Goal: Task Accomplishment & Management: Use online tool/utility

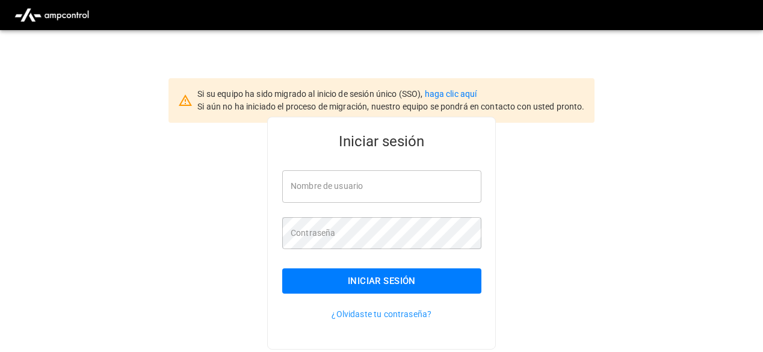
type input "**********"
click at [481, 281] on div "**********" at bounding box center [381, 233] width 229 height 233
click at [470, 283] on button "Iniciar sesión" at bounding box center [381, 280] width 199 height 25
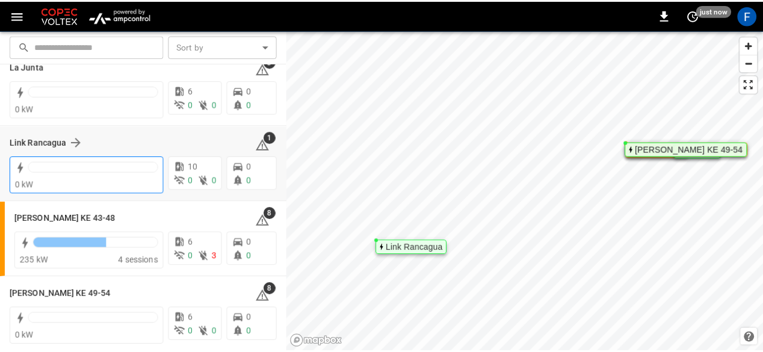
scroll to position [28, 0]
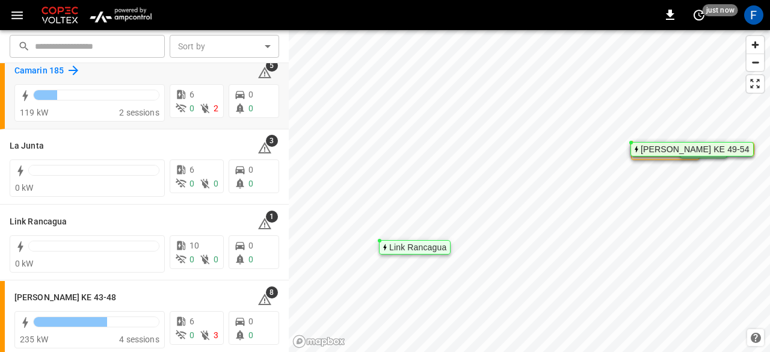
click at [26, 70] on h6 "Camarin 185" at bounding box center [38, 70] width 49 height 13
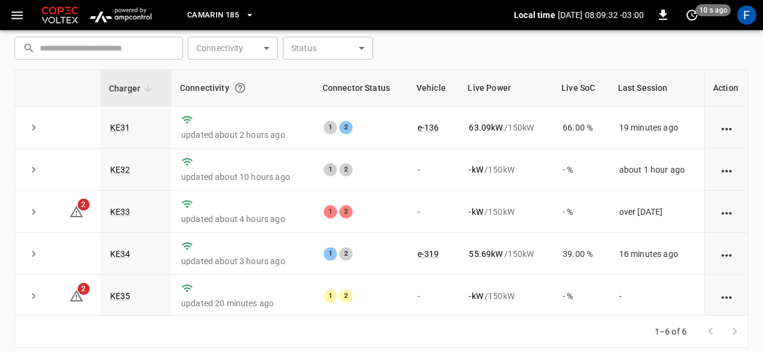
scroll to position [178, 0]
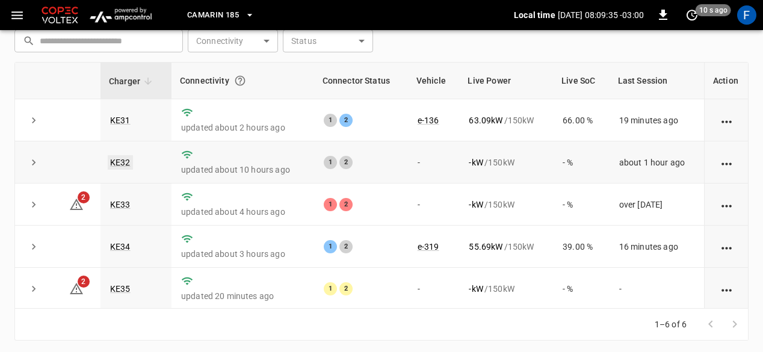
click at [127, 163] on link "KE32" at bounding box center [120, 162] width 25 height 14
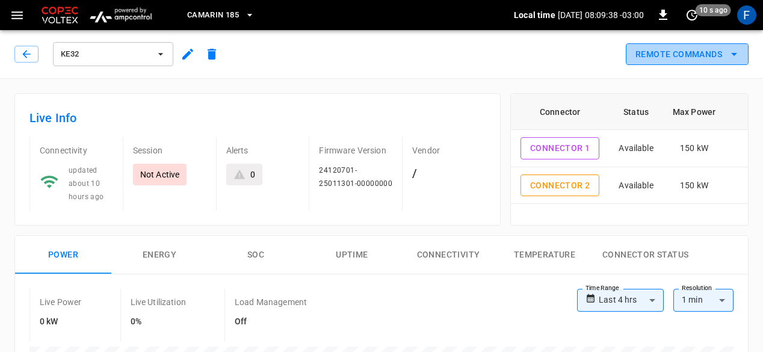
click at [657, 61] on button "Remote Commands" at bounding box center [687, 54] width 123 height 22
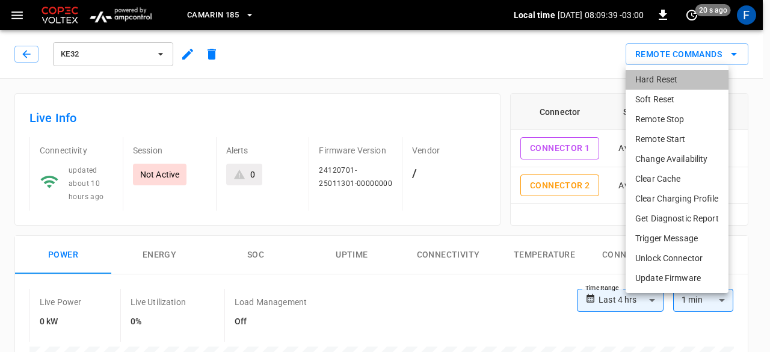
click at [638, 85] on li "Hard Reset" at bounding box center [677, 80] width 103 height 20
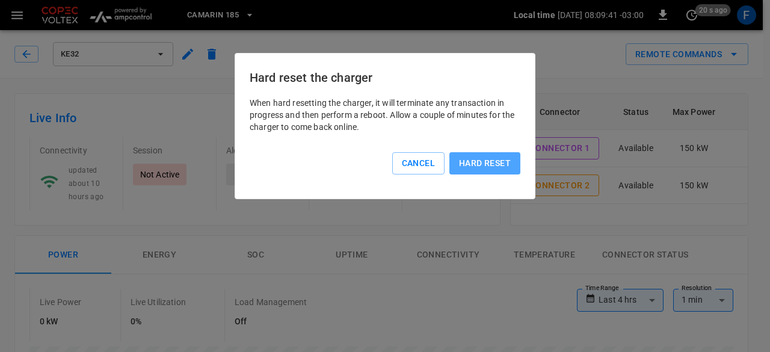
click at [497, 158] on button "Hard reset" at bounding box center [484, 163] width 71 height 22
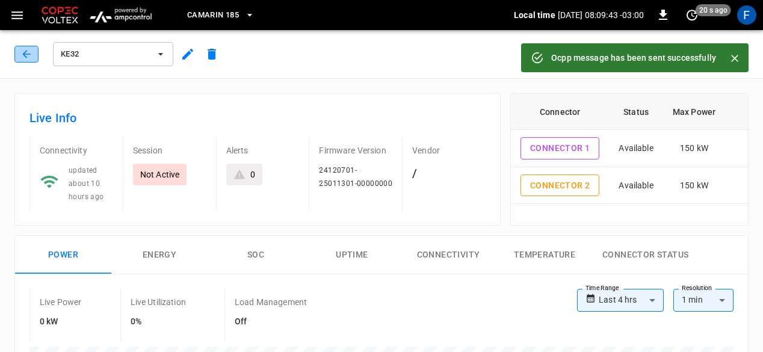
click at [32, 53] on icon "button" at bounding box center [26, 54] width 12 height 12
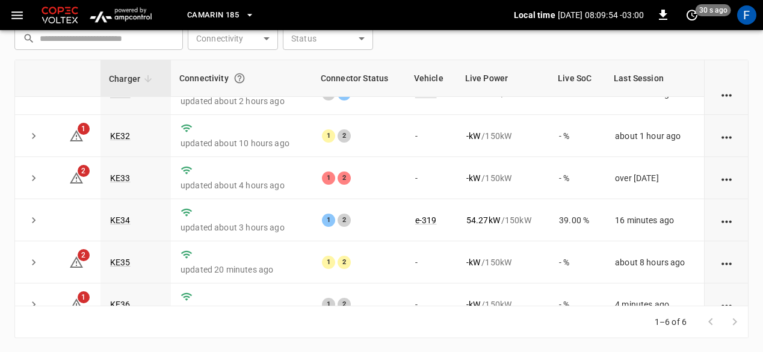
scroll to position [43, 0]
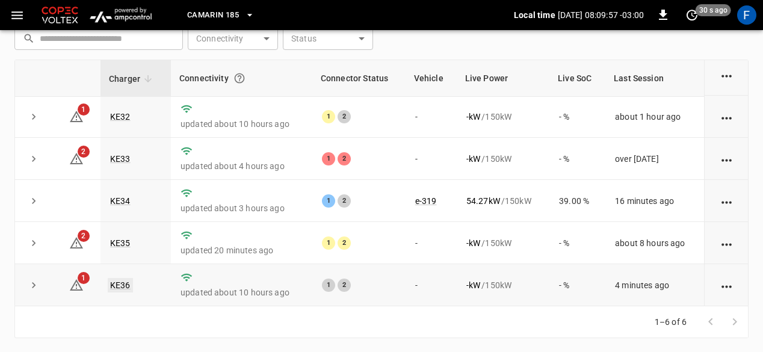
click at [115, 285] on link "KE36" at bounding box center [120, 285] width 25 height 14
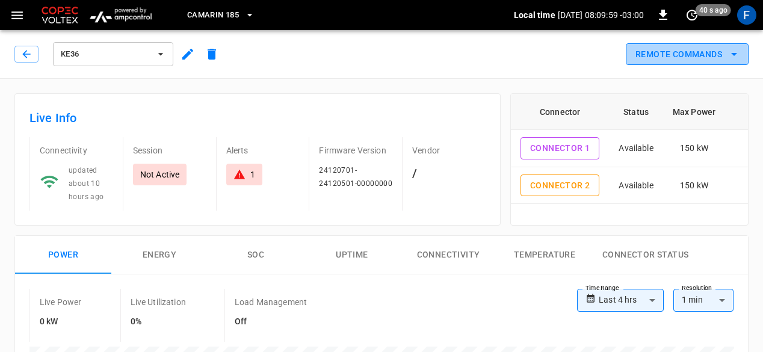
click at [687, 51] on button "Remote Commands" at bounding box center [687, 54] width 123 height 22
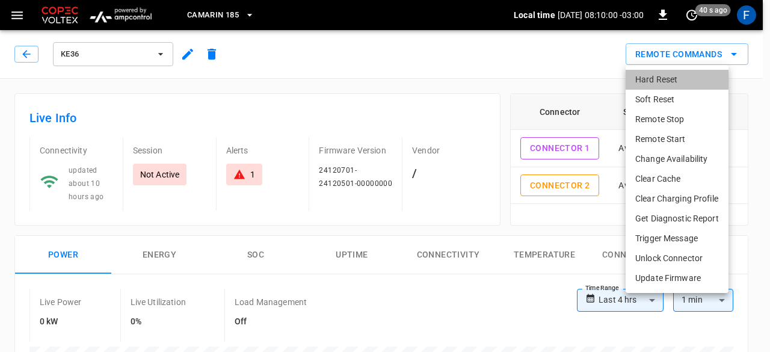
click at [645, 79] on li "Hard Reset" at bounding box center [677, 80] width 103 height 20
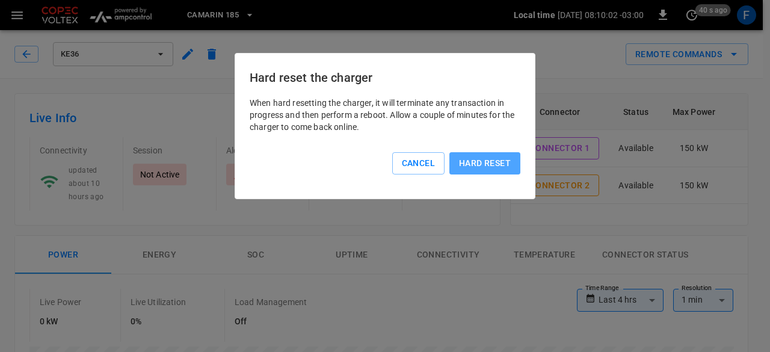
click at [470, 164] on button "Hard reset" at bounding box center [484, 163] width 71 height 22
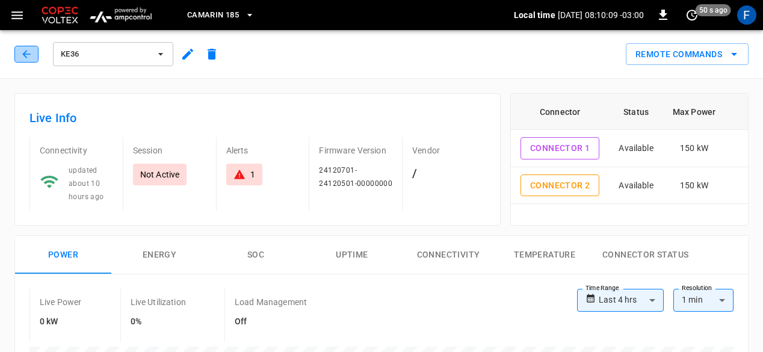
click at [35, 54] on button "button" at bounding box center [26, 54] width 24 height 17
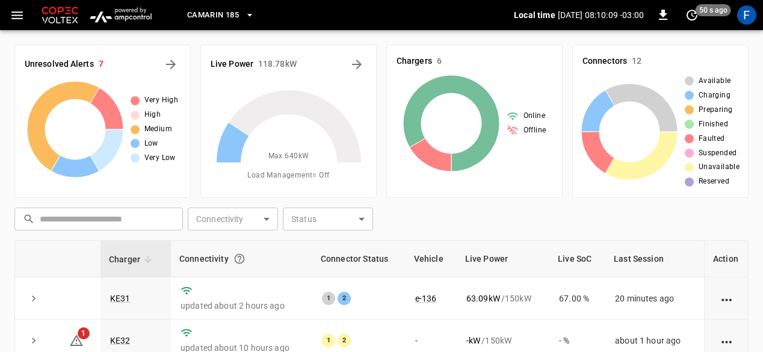
scroll to position [180, 0]
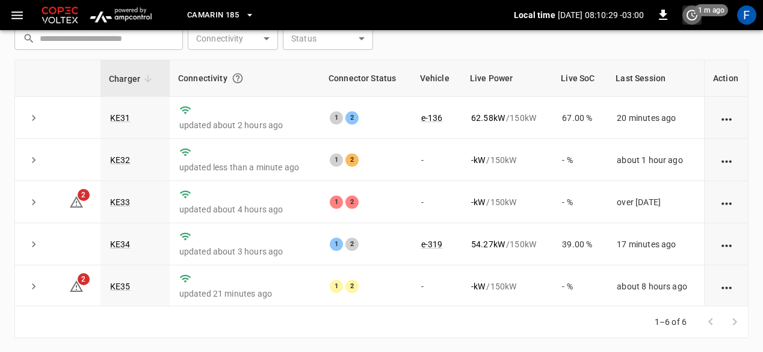
click at [696, 17] on icon "set refresh interval" at bounding box center [691, 15] width 11 height 11
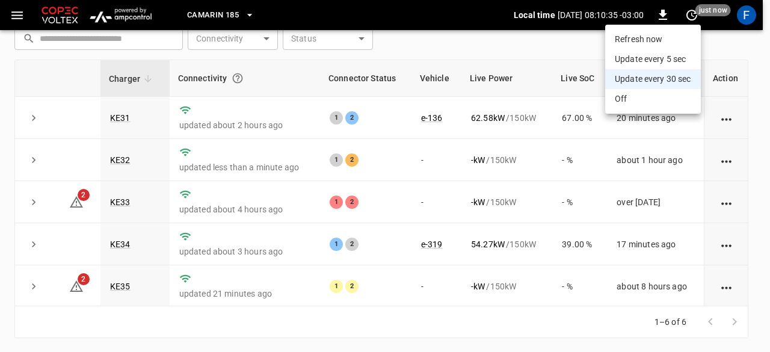
click at [121, 159] on div at bounding box center [385, 176] width 770 height 352
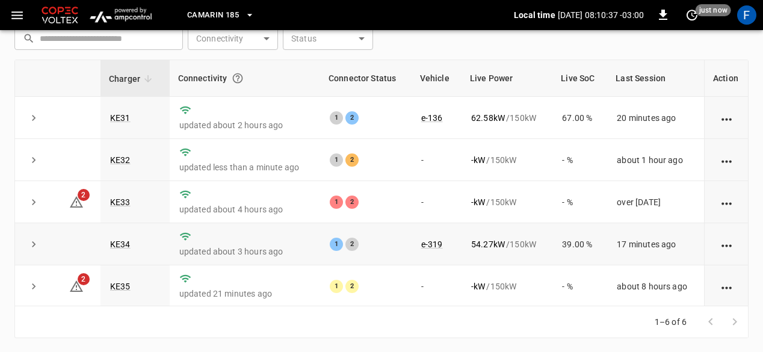
drag, startPoint x: 415, startPoint y: 256, endPoint x: 449, endPoint y: 248, distance: 34.7
click at [415, 256] on td "e-319" at bounding box center [436, 244] width 50 height 42
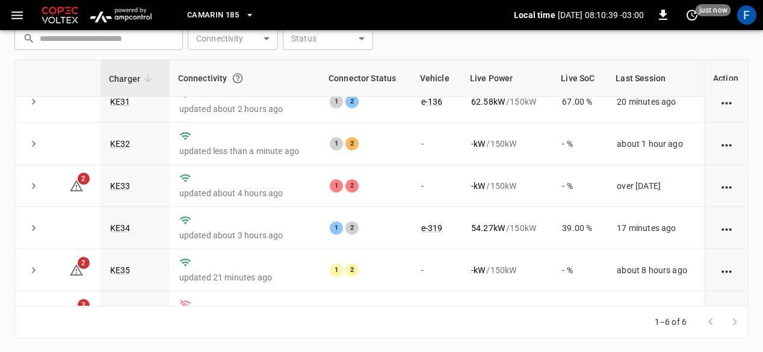
scroll to position [0, 0]
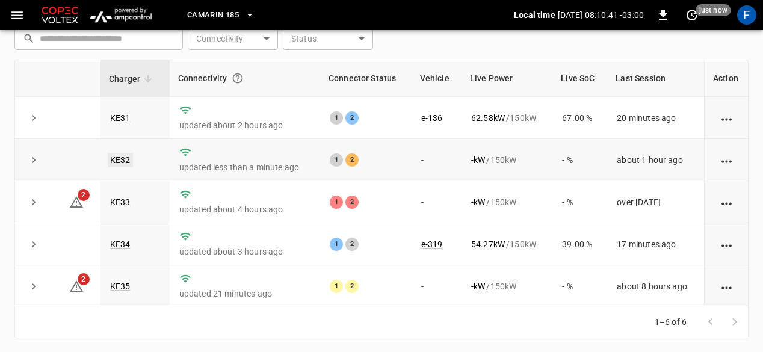
click at [120, 162] on link "KE32" at bounding box center [120, 160] width 25 height 14
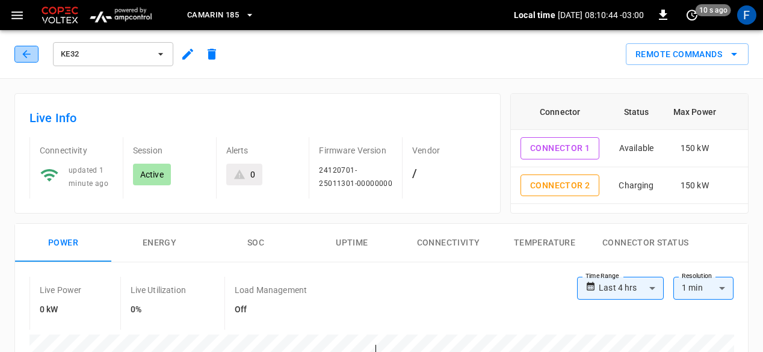
click at [27, 46] on button "button" at bounding box center [26, 54] width 24 height 17
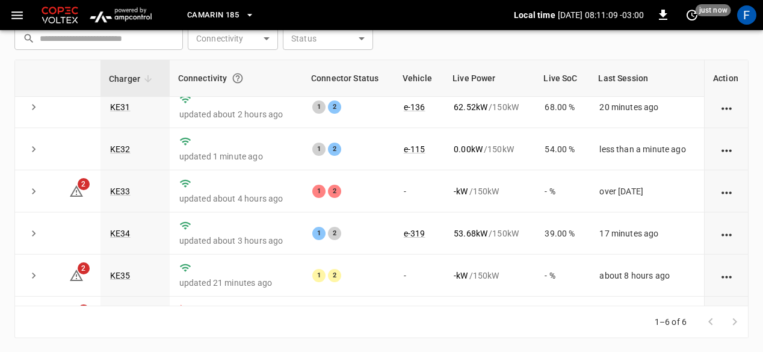
scroll to position [43, 0]
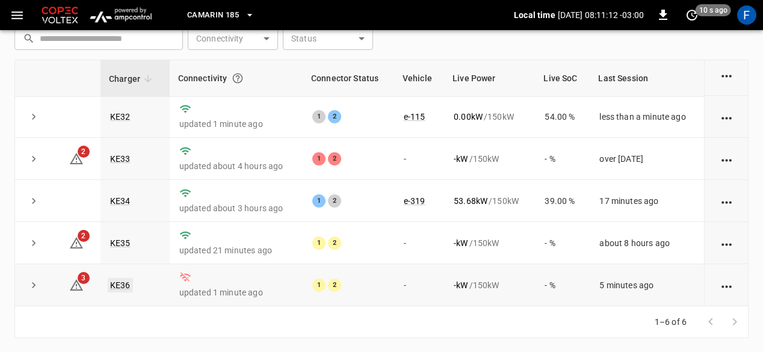
click at [124, 289] on link "KE36" at bounding box center [120, 285] width 25 height 14
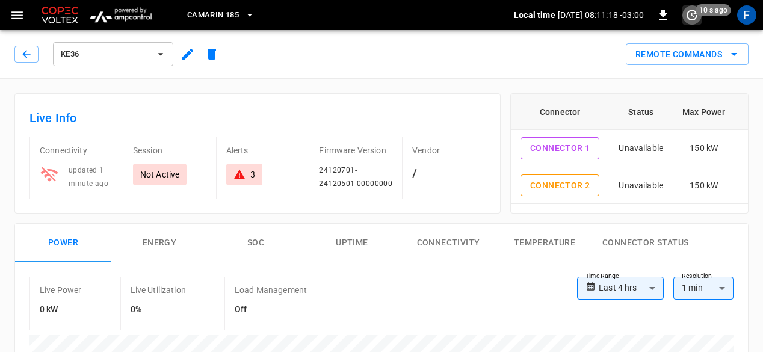
click at [687, 18] on icon "set refresh interval" at bounding box center [691, 15] width 14 height 14
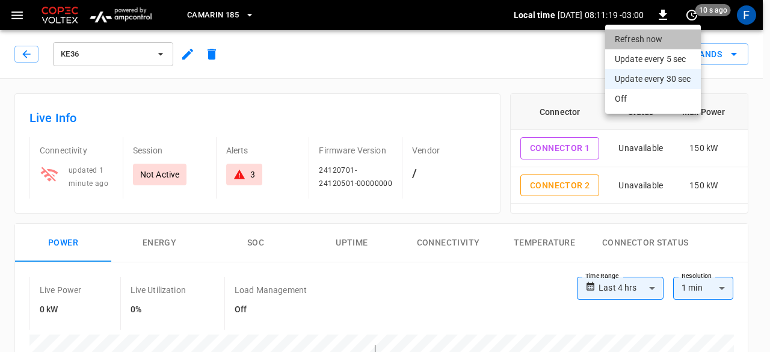
click at [671, 35] on li "Refresh now" at bounding box center [653, 39] width 96 height 20
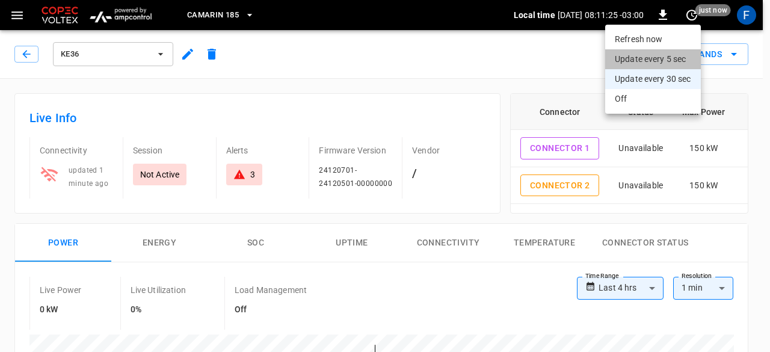
click at [644, 49] on li "Update every 5 sec" at bounding box center [653, 59] width 96 height 20
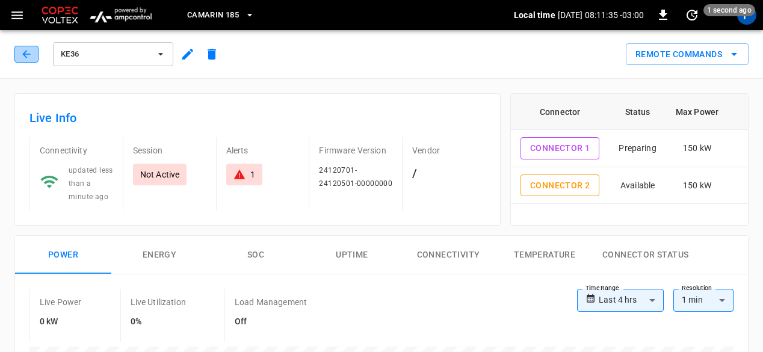
click at [29, 56] on icon "button" at bounding box center [26, 54] width 12 height 12
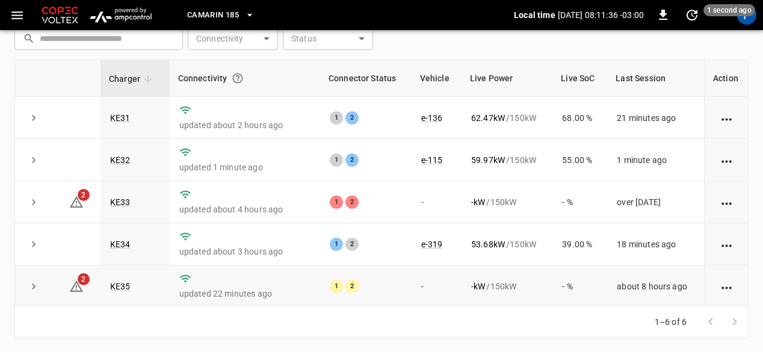
scroll to position [43, 0]
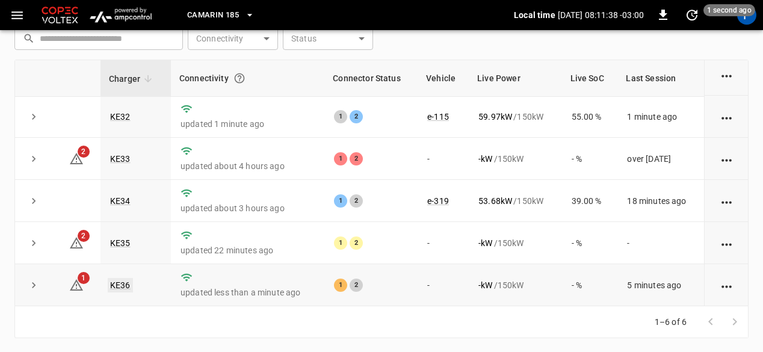
click at [118, 284] on link "KE36" at bounding box center [120, 285] width 25 height 14
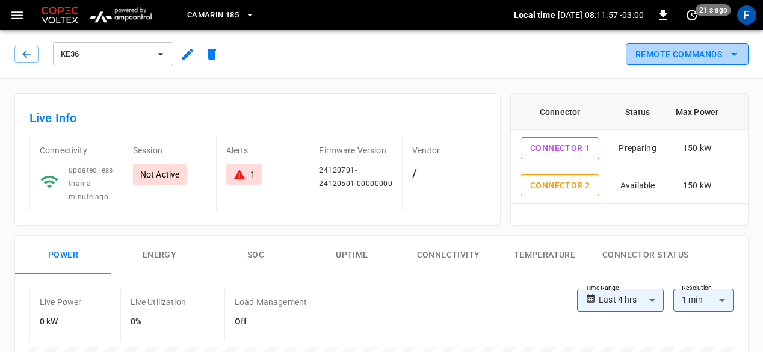
click at [746, 57] on button "Remote Commands" at bounding box center [687, 54] width 123 height 22
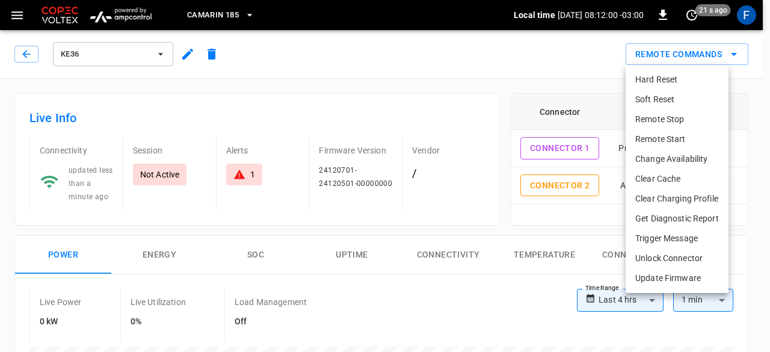
click at [496, 78] on div at bounding box center [385, 176] width 770 height 352
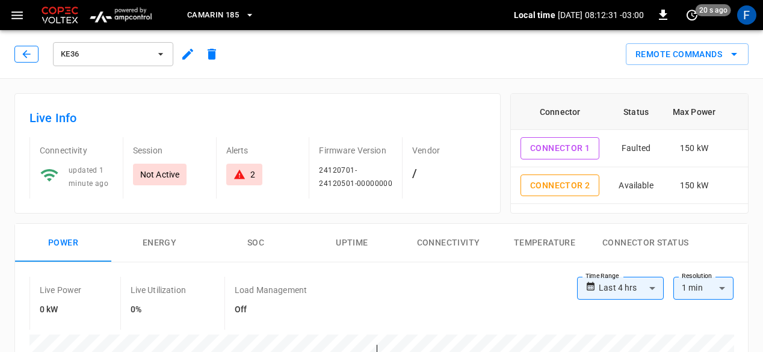
click at [27, 54] on icon "button" at bounding box center [26, 54] width 8 height 8
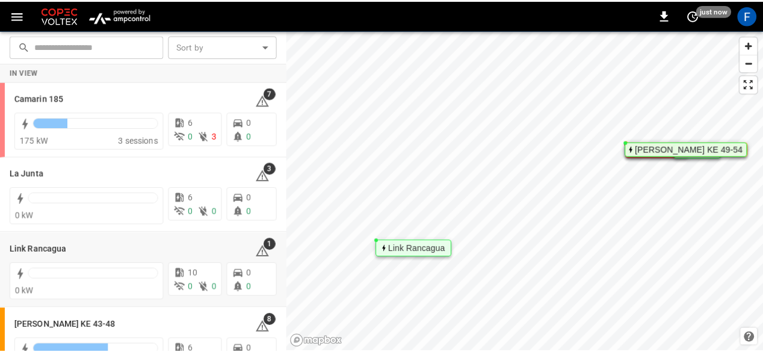
scroll to position [107, 0]
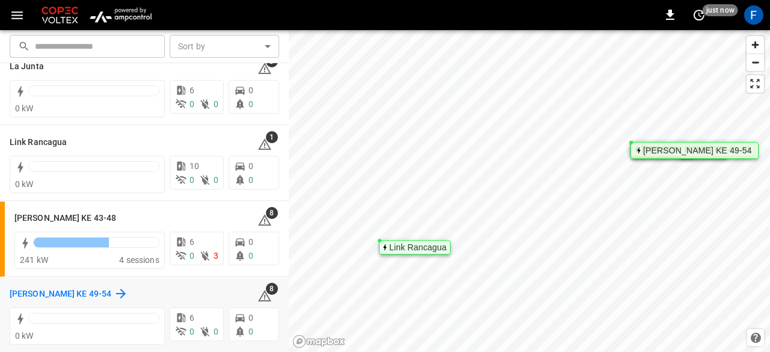
click at [52, 298] on h6 "[PERSON_NAME] KE 49-54" at bounding box center [61, 293] width 102 height 13
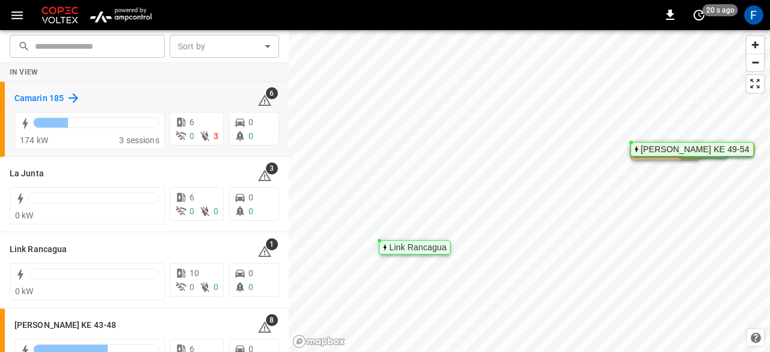
click at [27, 103] on h6 "Camarin 185" at bounding box center [38, 98] width 49 height 13
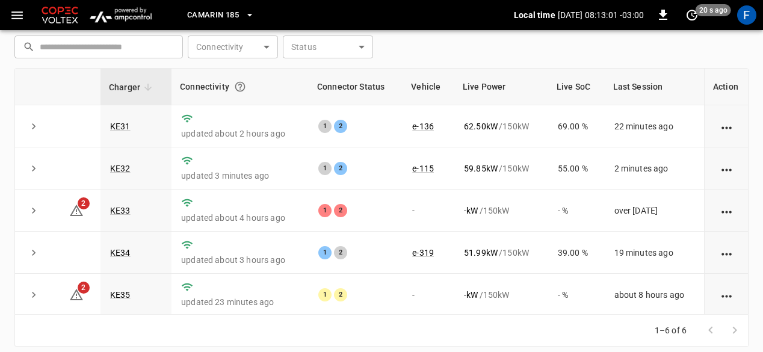
scroll to position [180, 0]
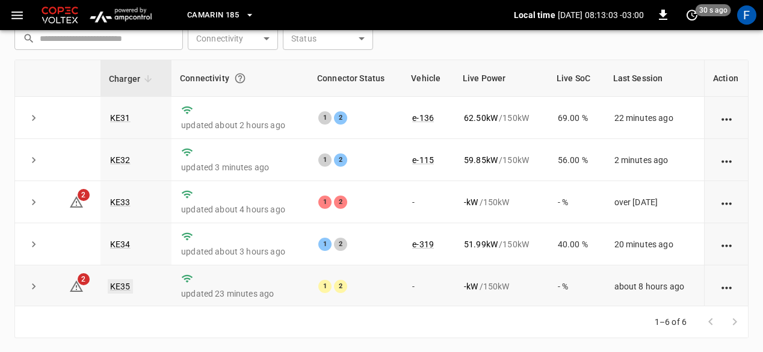
click at [118, 288] on link "KE35" at bounding box center [120, 286] width 25 height 14
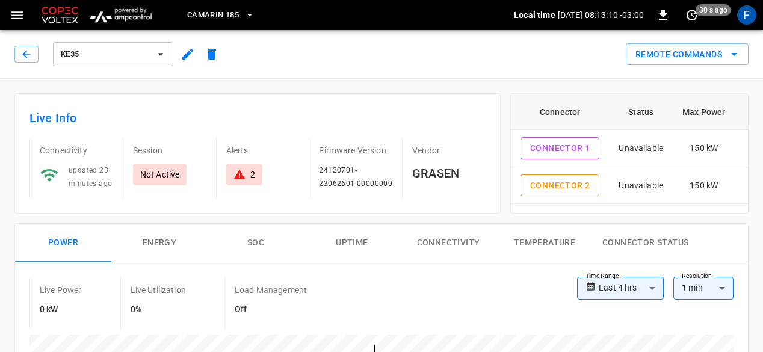
click at [12, 49] on div "KE35" at bounding box center [117, 52] width 214 height 34
click at [26, 55] on icon "button" at bounding box center [26, 54] width 12 height 12
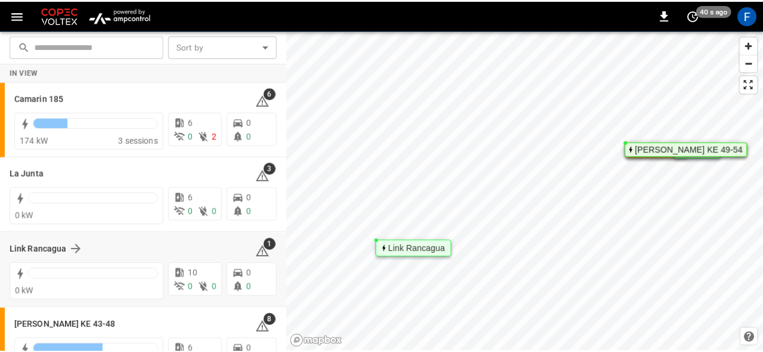
scroll to position [107, 0]
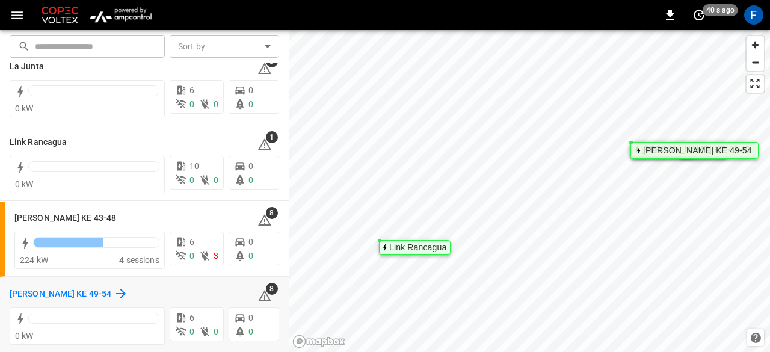
click at [66, 286] on div "[PERSON_NAME] KE 49-54" at bounding box center [69, 293] width 118 height 14
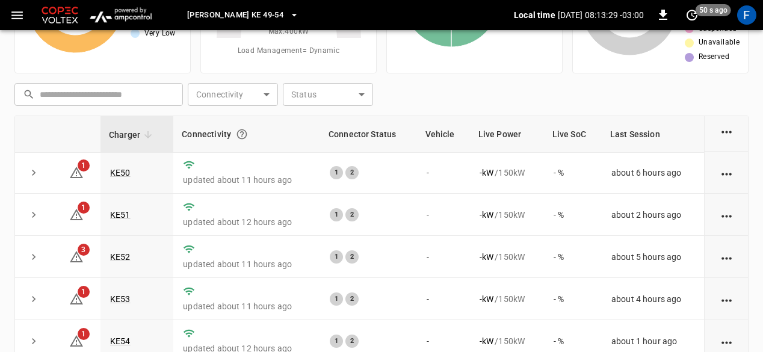
scroll to position [180, 0]
